Goal: Check status: Check status

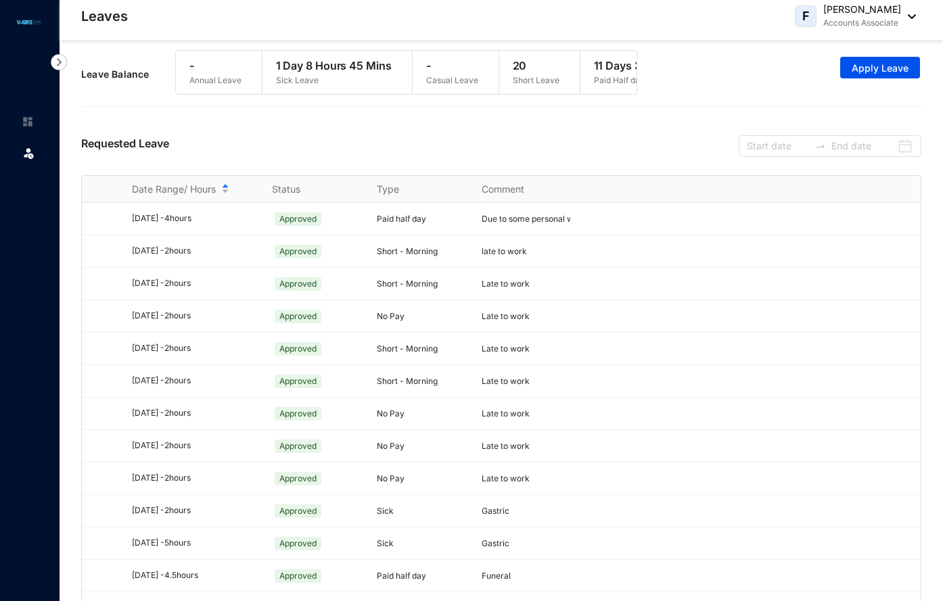
scroll to position [29, 0]
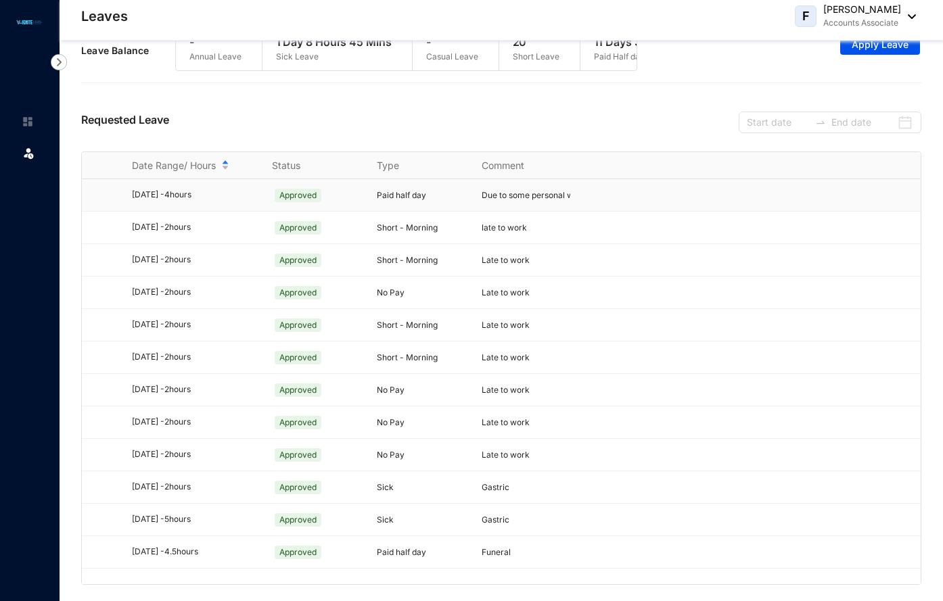
click at [530, 201] on p "Due to some personal works" at bounding box center [525, 196] width 89 height 14
click at [497, 195] on span "Due to some personal works" at bounding box center [535, 195] width 109 height 10
drag, startPoint x: 126, startPoint y: 192, endPoint x: 596, endPoint y: 183, distance: 469.3
click at [596, 183] on tr "[DATE] - 4 hours Approved Paid half day Due to some personal works" at bounding box center [501, 195] width 838 height 32
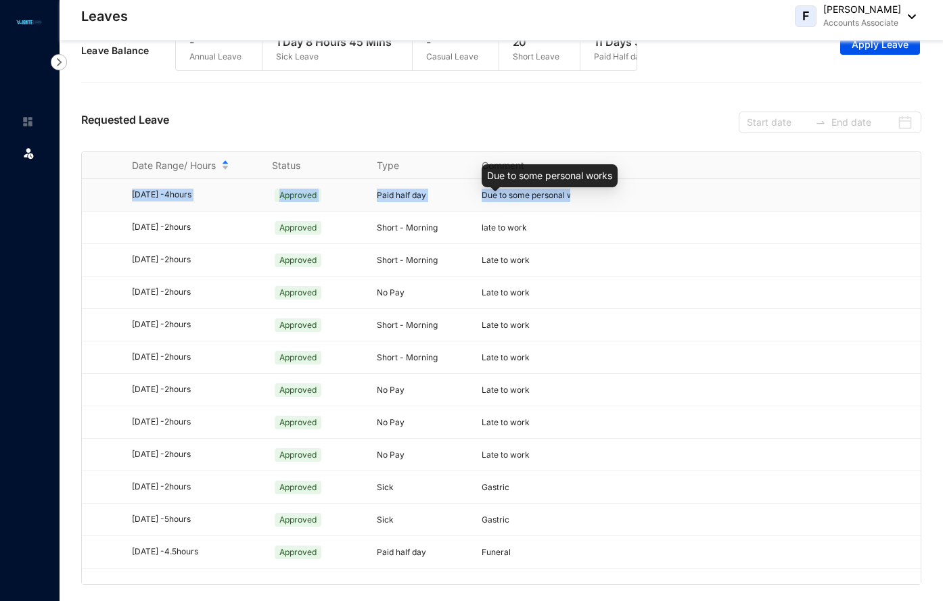
click at [563, 192] on span "Due to some personal works" at bounding box center [535, 195] width 109 height 10
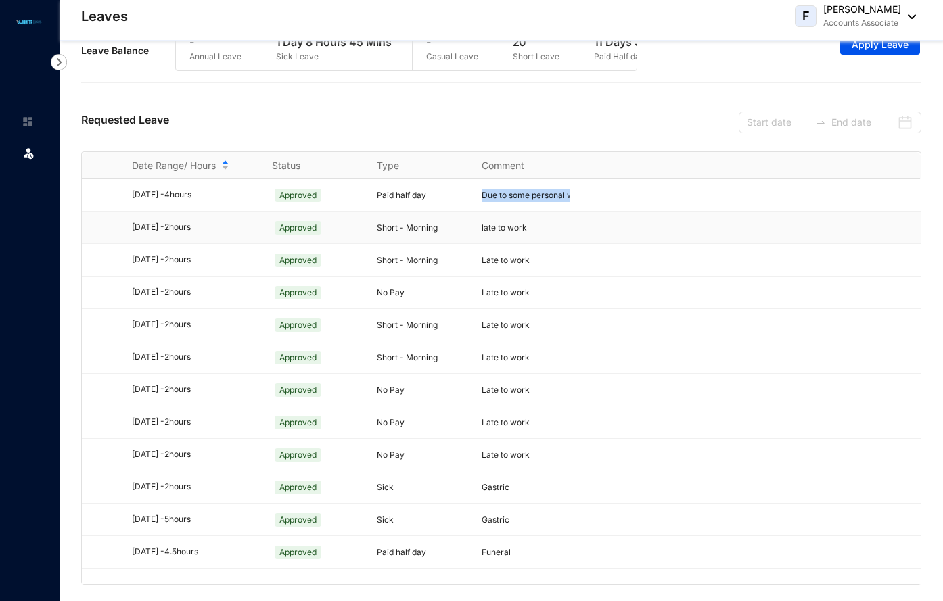
scroll to position [0, 0]
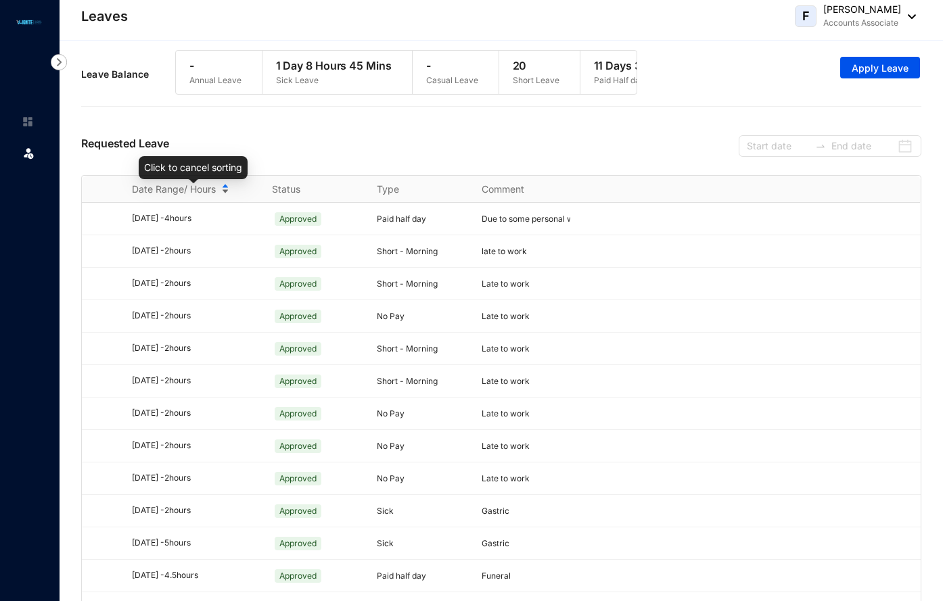
click at [227, 192] on div "Date Range/ Hours" at bounding box center [194, 189] width 124 height 15
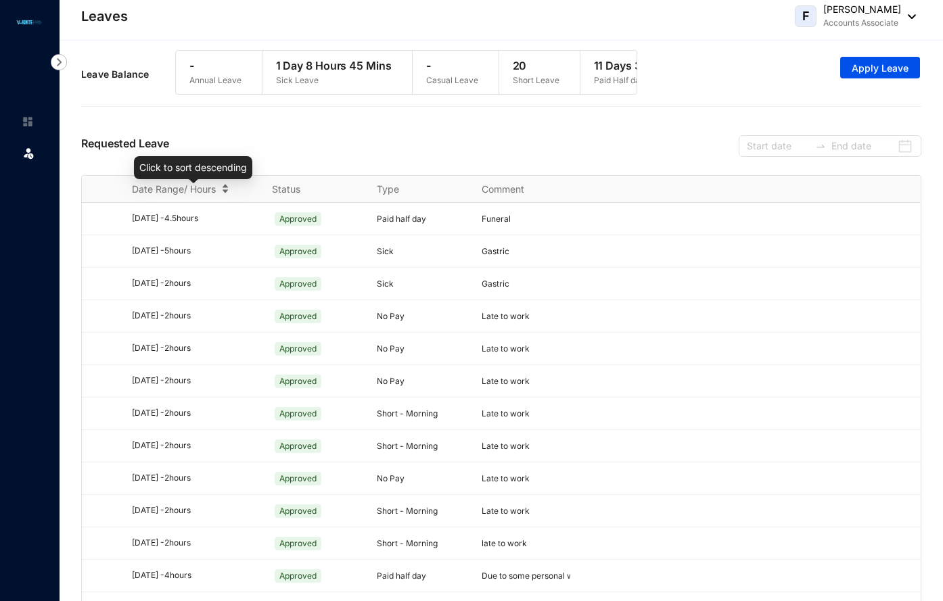
click at [227, 192] on div "Date Range/ Hours" at bounding box center [194, 189] width 124 height 15
click at [61, 64] on img at bounding box center [59, 62] width 16 height 16
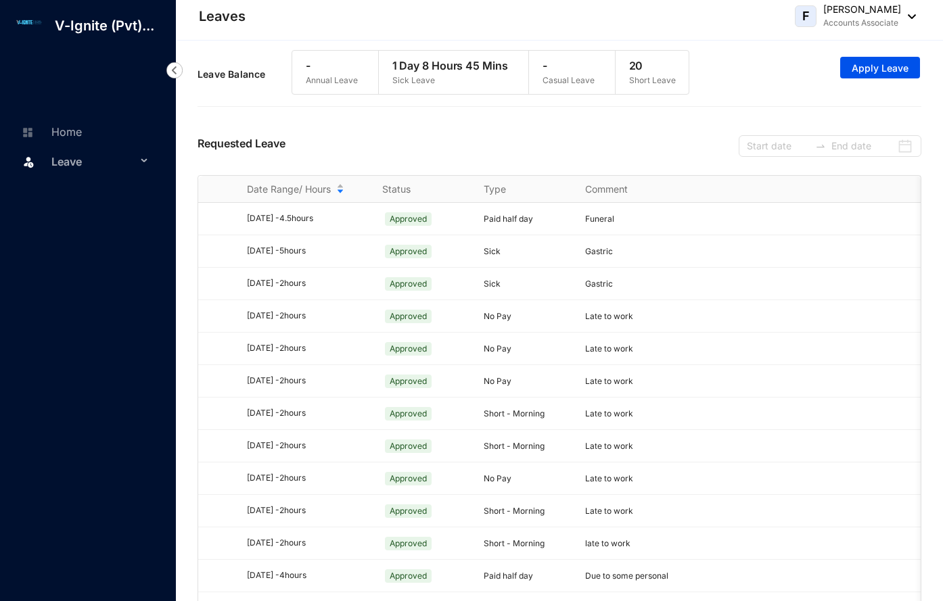
click at [112, 160] on span "Leave" at bounding box center [93, 161] width 85 height 27
click at [123, 194] on link "Leave Requests" at bounding box center [81, 193] width 84 height 11
click at [104, 193] on link "Leave Requests" at bounding box center [81, 193] width 84 height 11
